Goal: Information Seeking & Learning: Check status

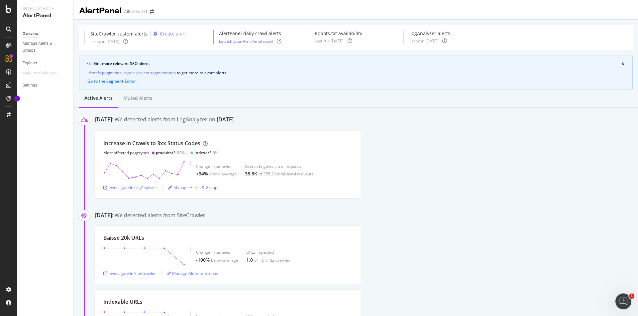
scroll to position [1, 0]
click at [147, 188] on div "Investigate in LogAnalyzer" at bounding box center [130, 187] width 54 height 6
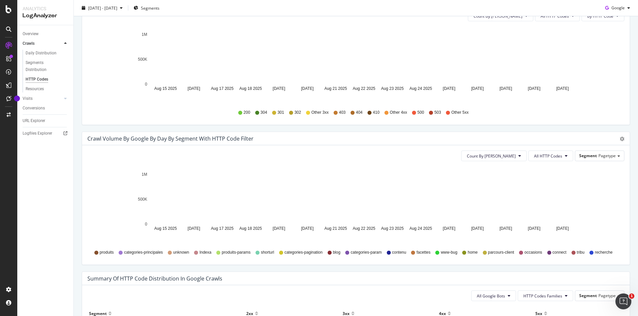
scroll to position [209, 0]
